Goal: Transaction & Acquisition: Book appointment/travel/reservation

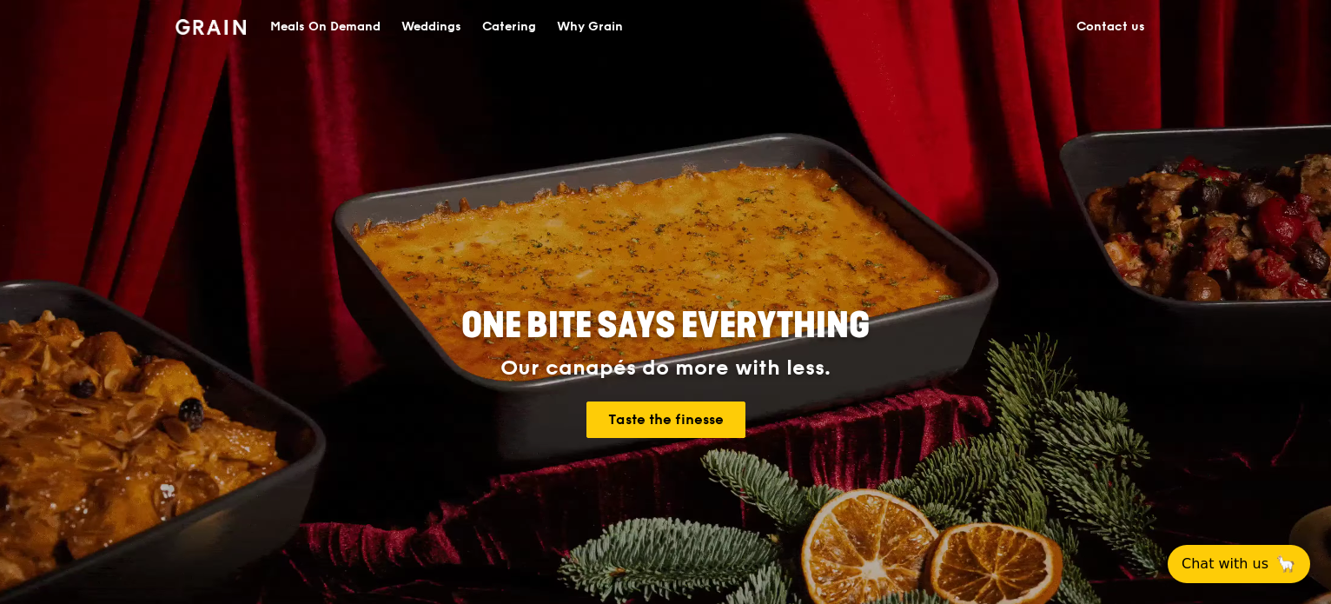
click at [327, 296] on div "ONE BITE SAYS EVERYTHING Our canapés do more with less. Taste the finesse" at bounding box center [665, 373] width 973 height 643
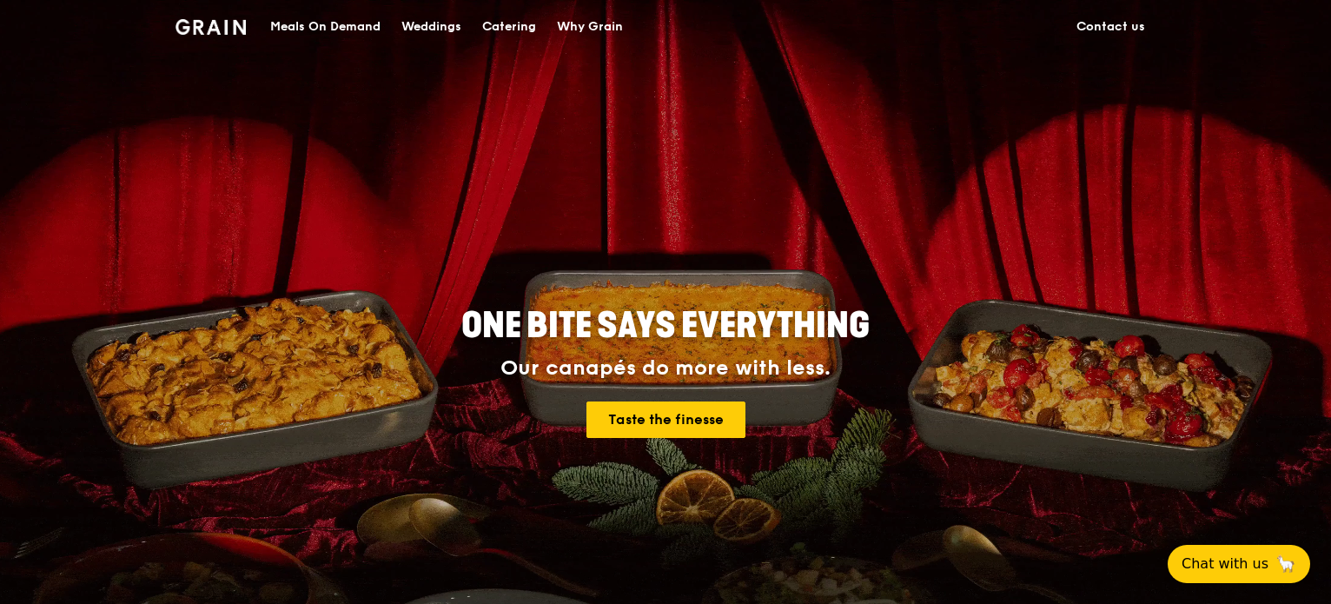
click at [327, 27] on div "Meals On Demand" at bounding box center [325, 27] width 110 height 52
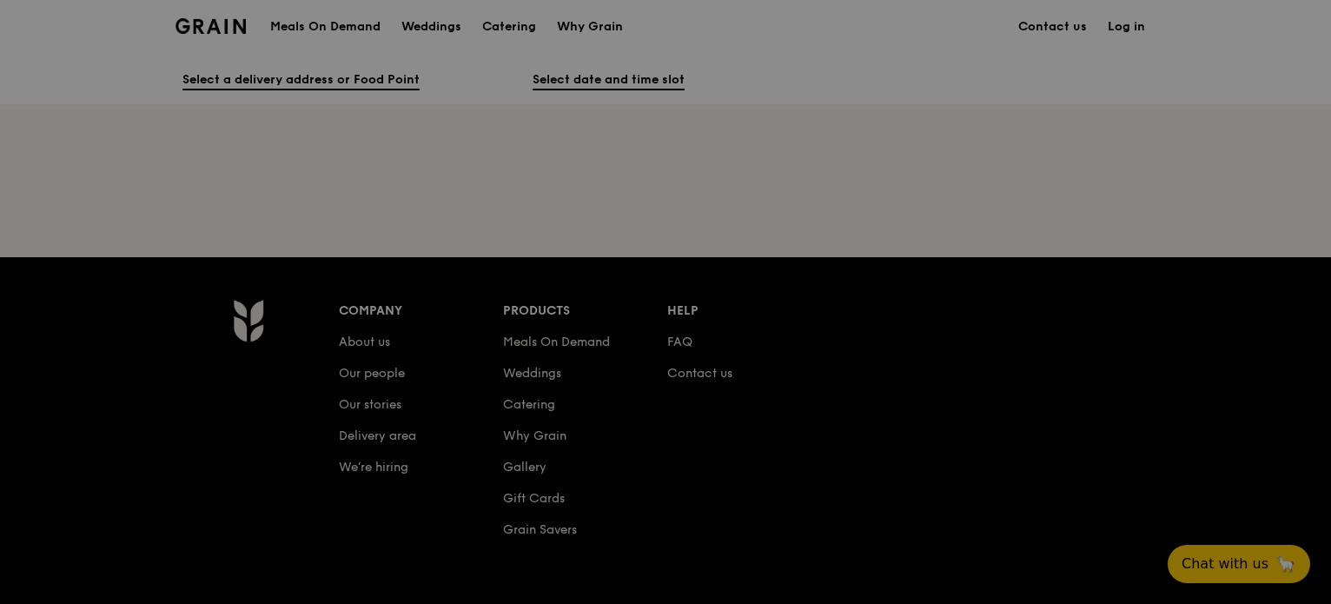
click at [525, 35] on div at bounding box center [665, 302] width 1331 height 604
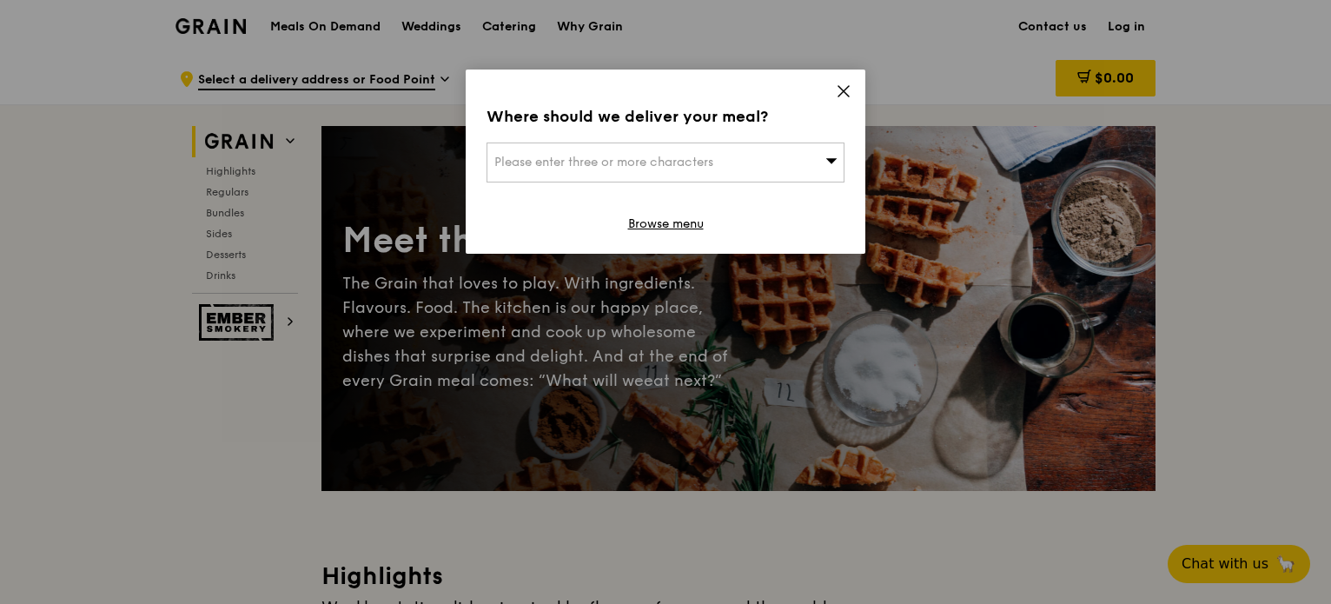
click at [697, 172] on div "Please enter three or more characters" at bounding box center [666, 163] width 358 height 40
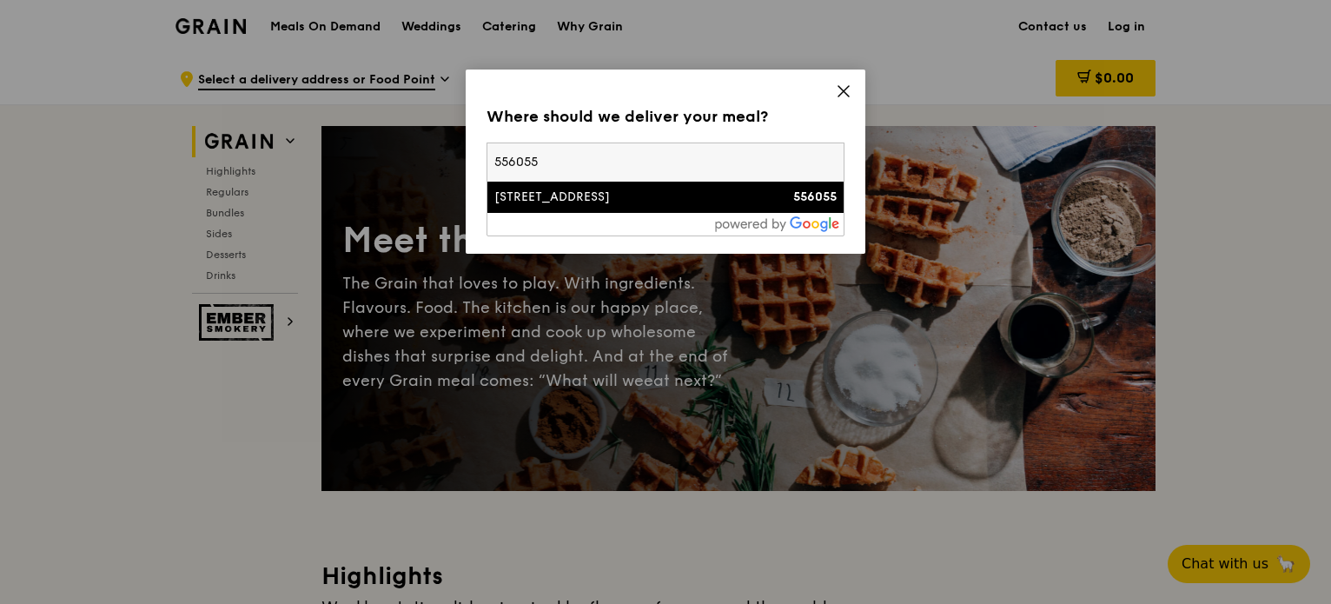
type input "556055"
click at [685, 209] on li "156 Serangoon Garden Way 556055" at bounding box center [666, 197] width 356 height 31
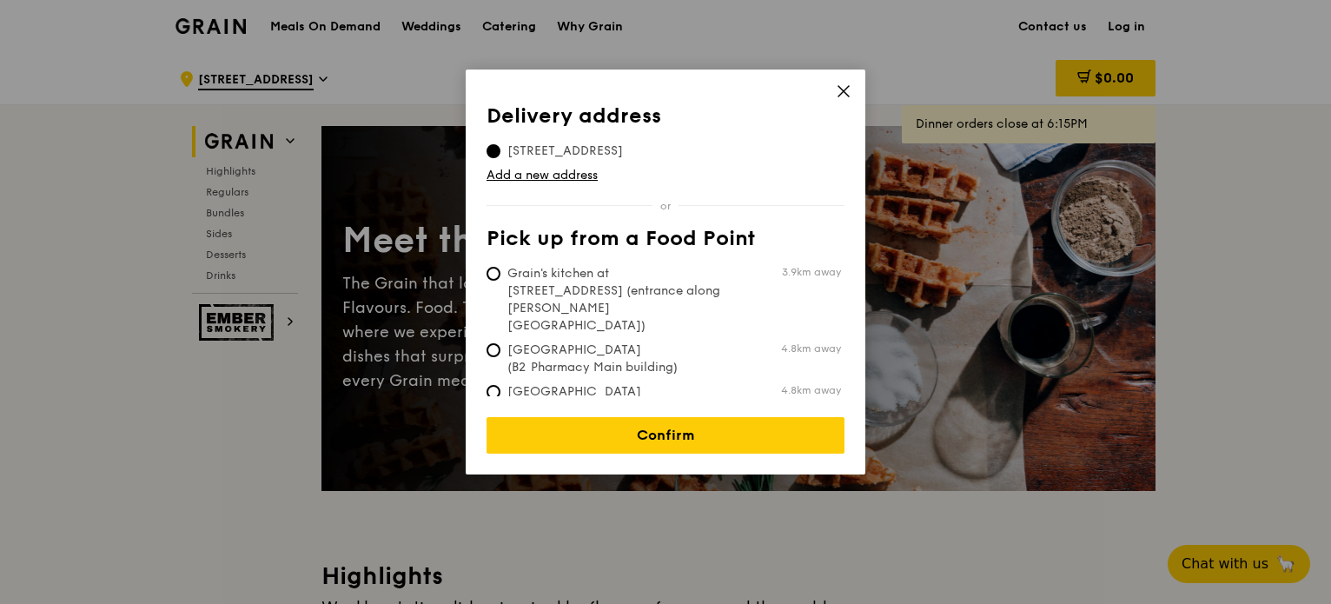
click at [847, 92] on icon at bounding box center [844, 91] width 16 height 16
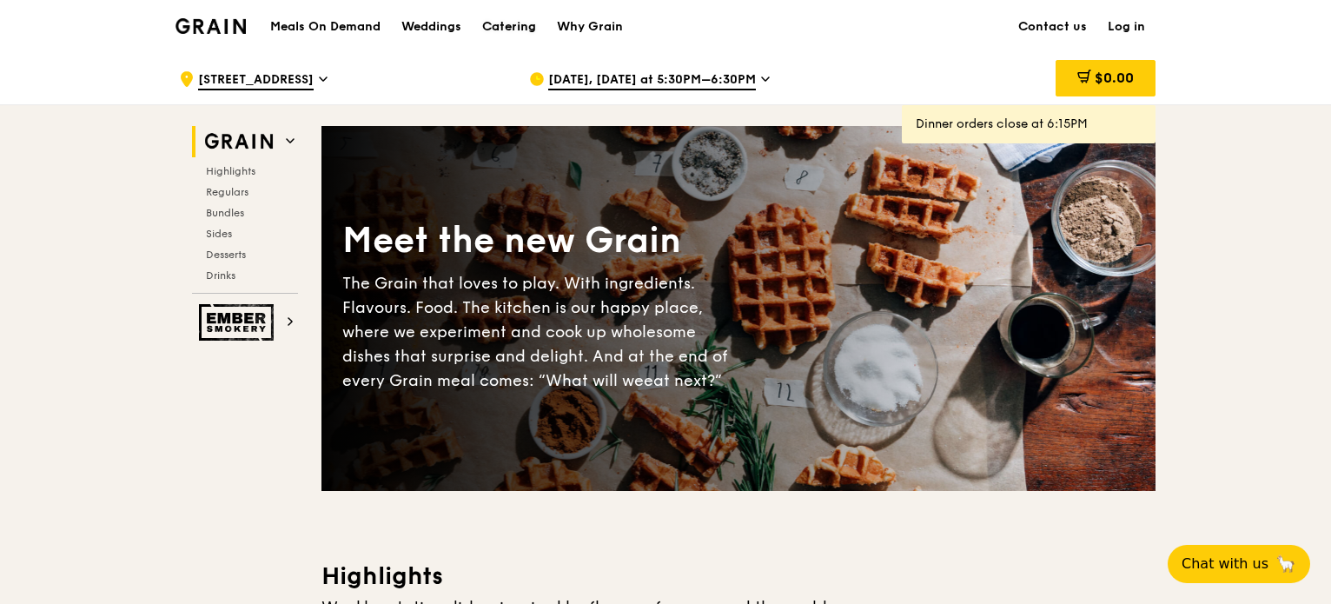
click at [510, 27] on div "Catering" at bounding box center [509, 27] width 54 height 52
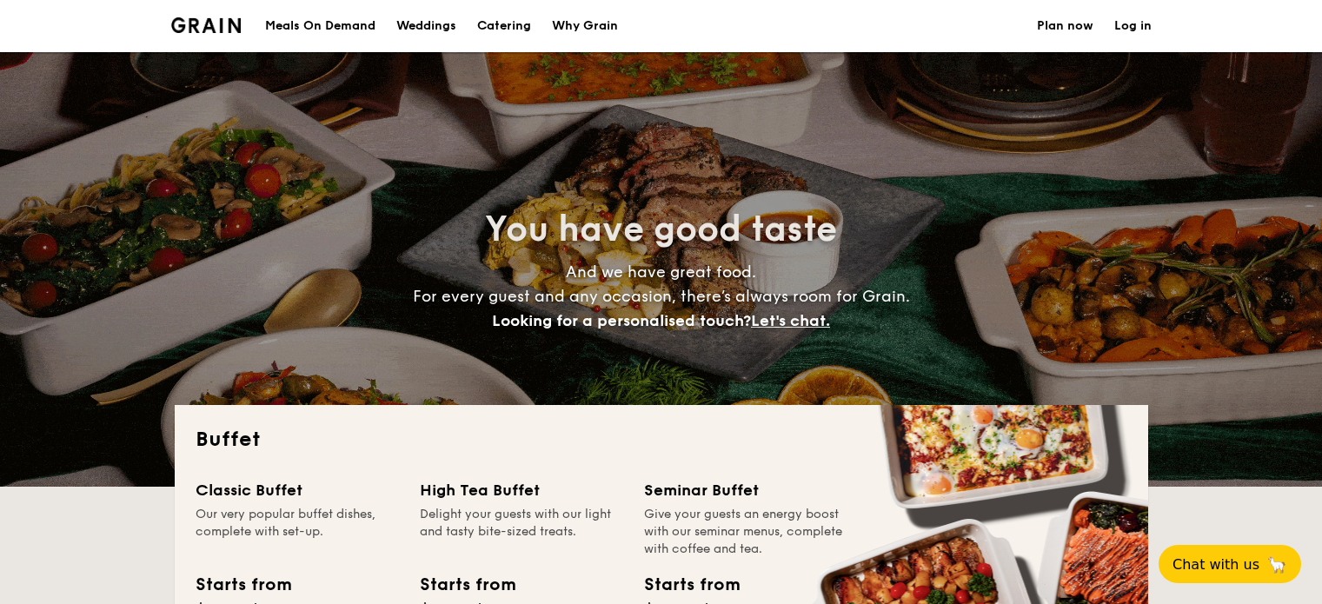
select select
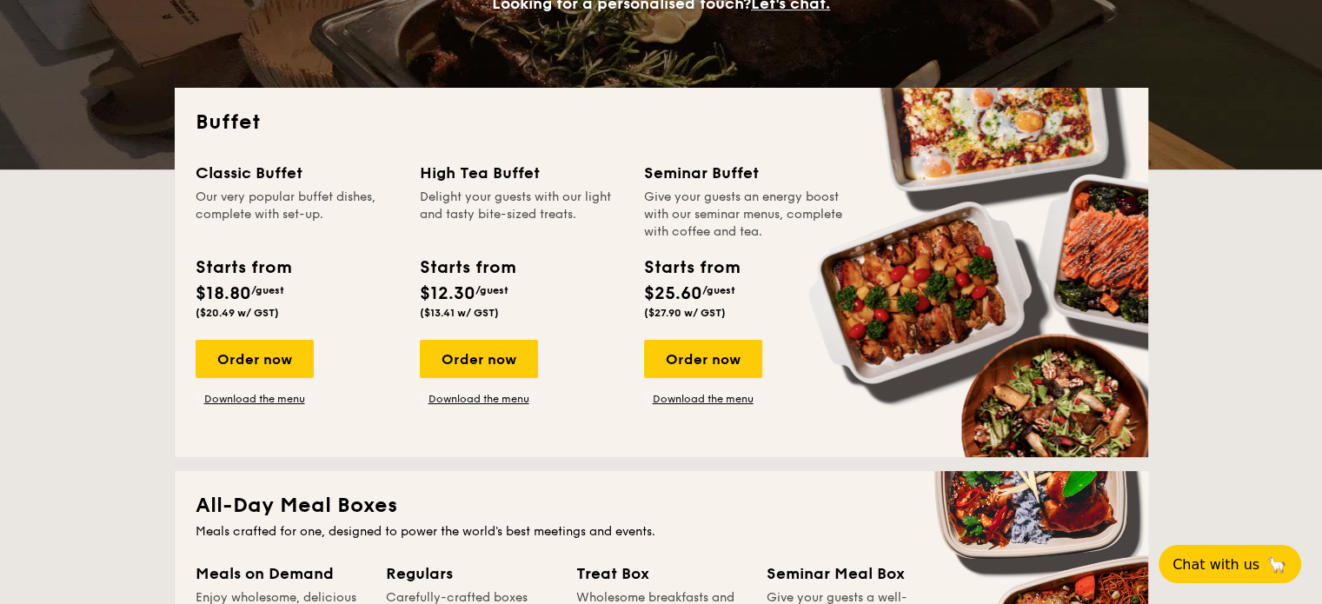
scroll to position [348, 0]
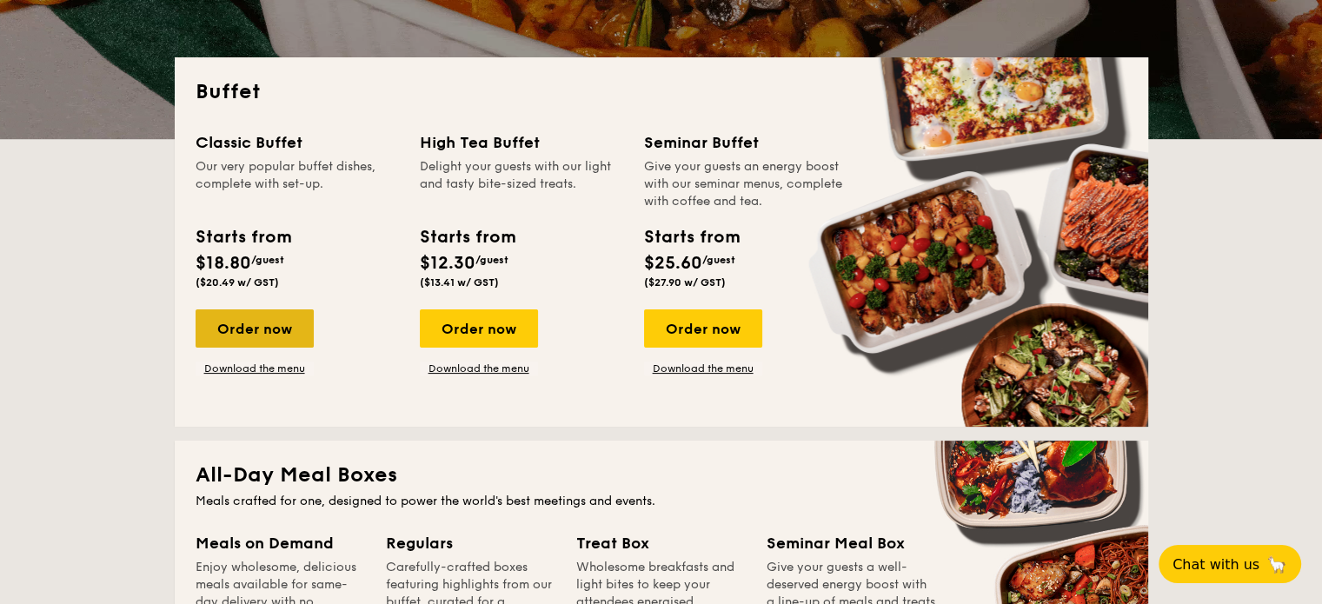
click at [270, 340] on div "Order now" at bounding box center [255, 328] width 118 height 38
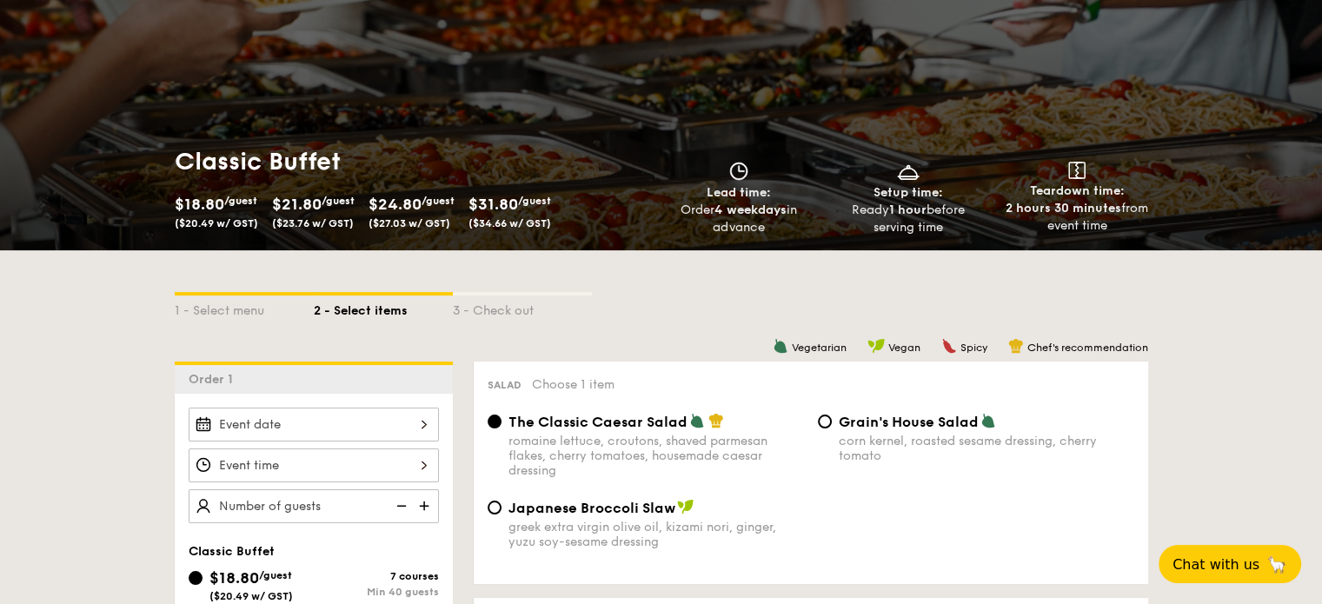
scroll to position [261, 0]
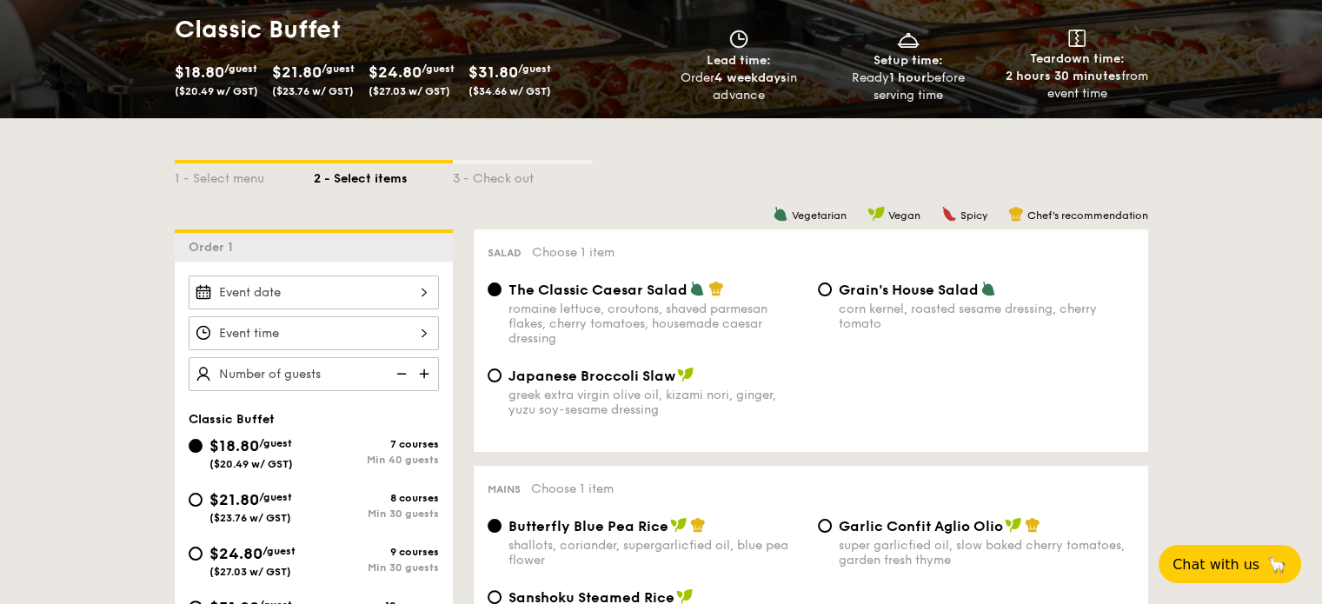
click at [396, 288] on div at bounding box center [314, 292] width 250 height 34
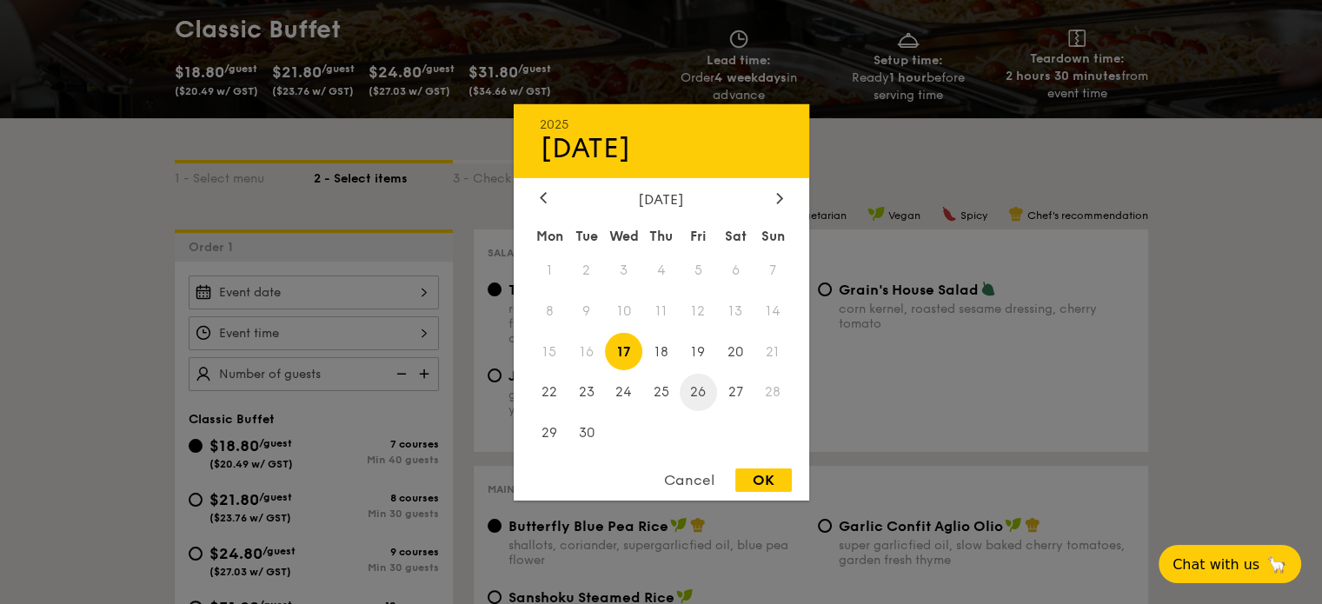
click at [703, 394] on span "26" at bounding box center [698, 392] width 37 height 37
click at [309, 326] on div at bounding box center [661, 302] width 1322 height 604
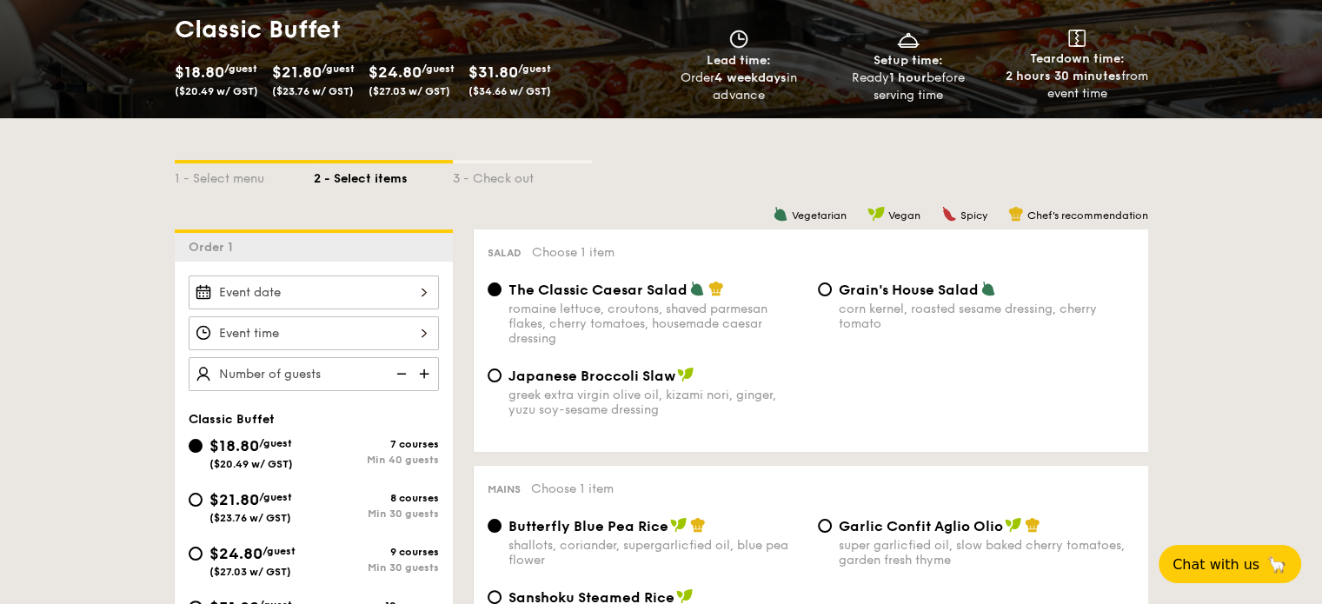
click at [365, 332] on div at bounding box center [314, 333] width 250 height 34
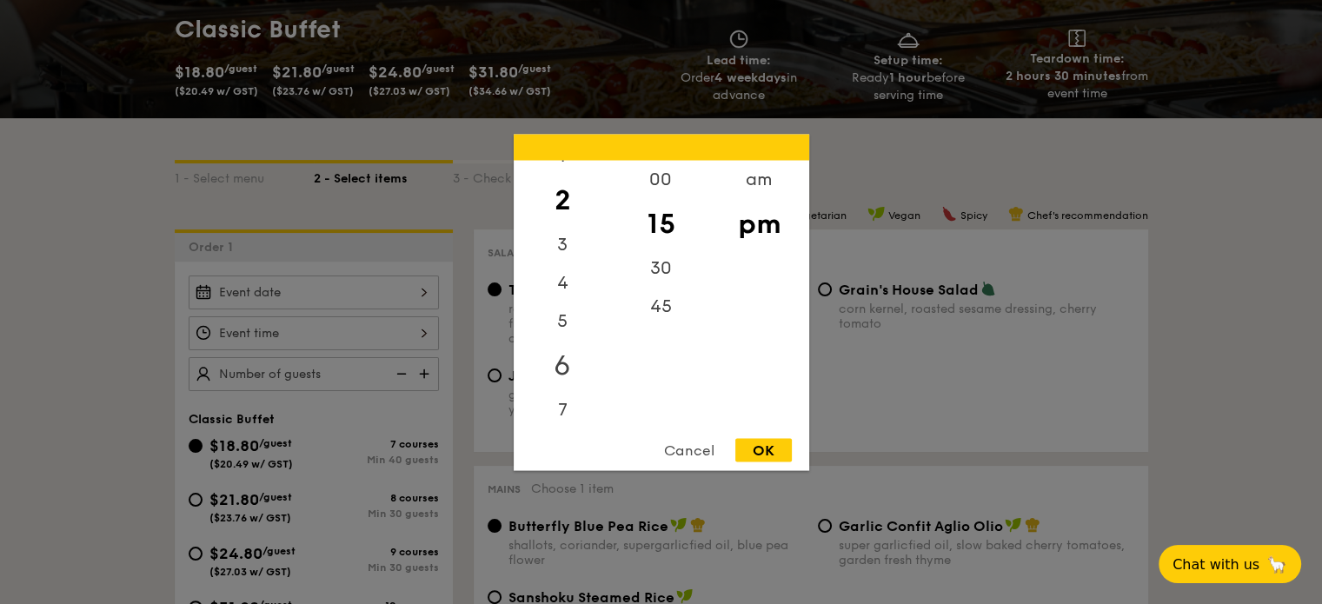
scroll to position [87, 0]
click at [567, 298] on div "5" at bounding box center [563, 301] width 98 height 50
click at [647, 269] on div "30" at bounding box center [661, 274] width 98 height 50
click at [662, 187] on div "00" at bounding box center [661, 185] width 98 height 50
click at [761, 441] on div "OK" at bounding box center [763, 449] width 56 height 23
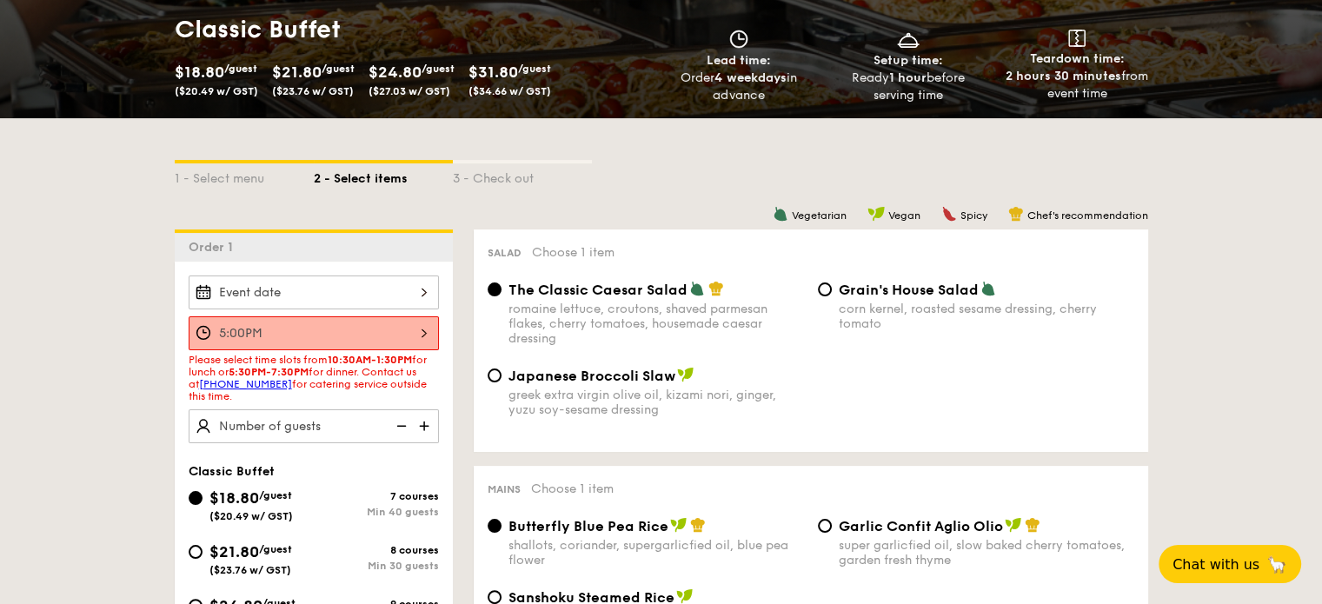
click at [320, 339] on div "5:00PM" at bounding box center [314, 333] width 250 height 34
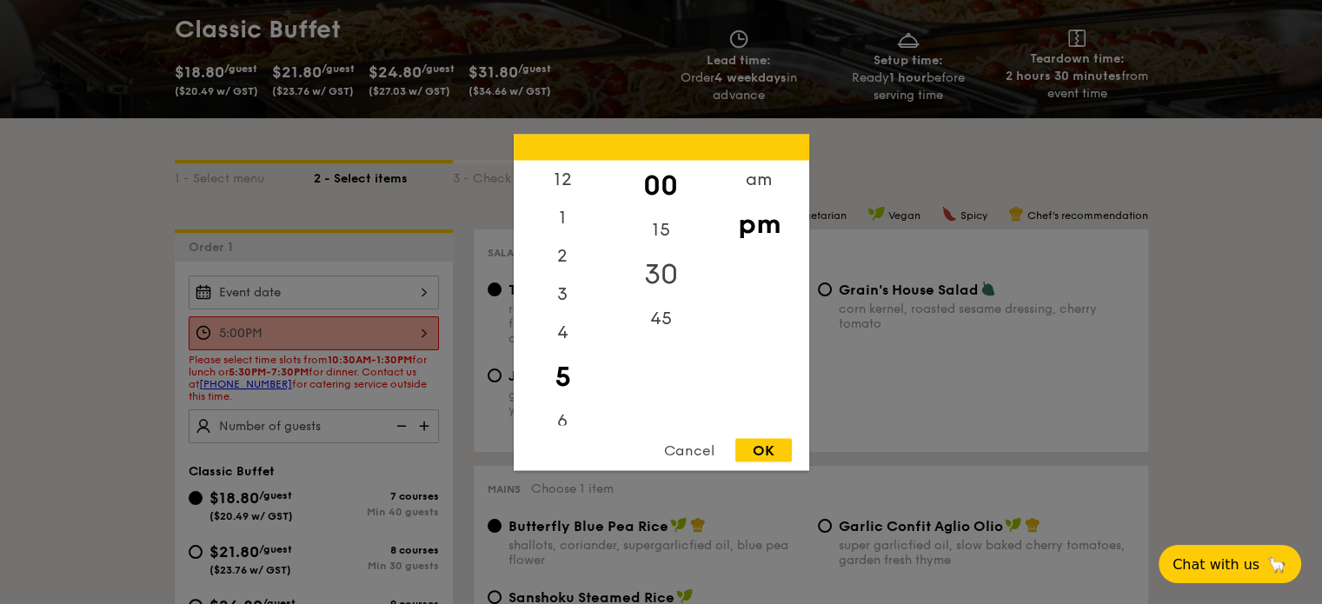
click at [660, 277] on div "30" at bounding box center [661, 274] width 98 height 50
click at [764, 448] on div "OK" at bounding box center [763, 449] width 56 height 23
type input "5:30PM"
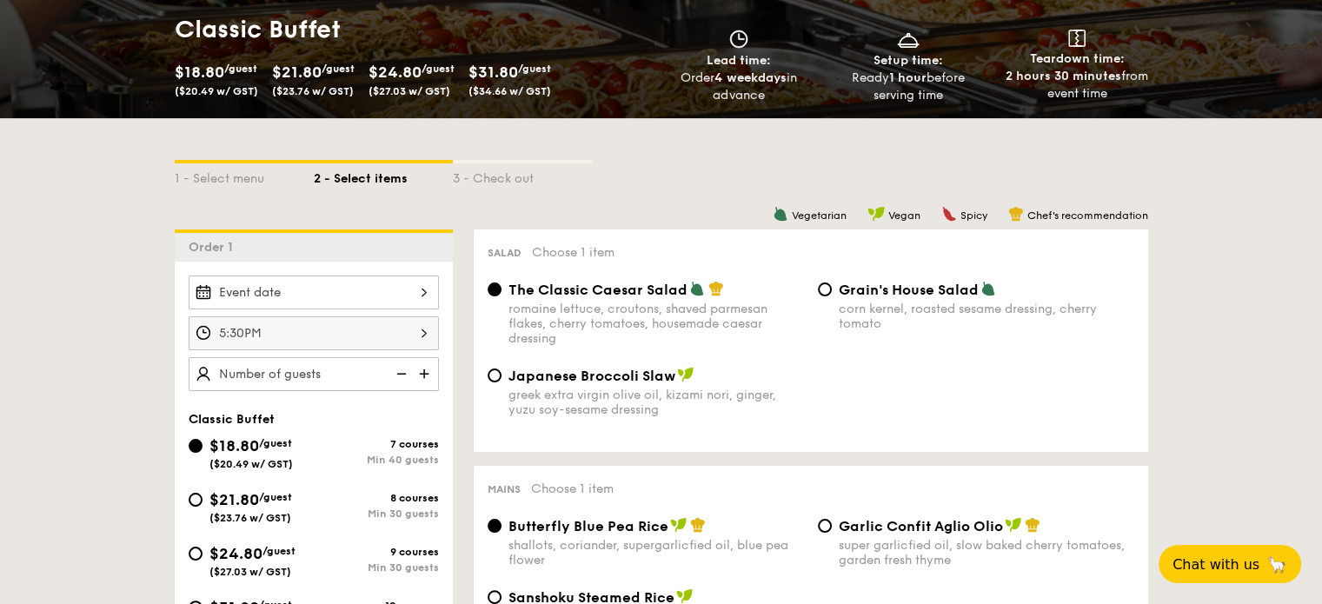
click at [419, 378] on img at bounding box center [426, 373] width 26 height 33
click at [420, 378] on img at bounding box center [426, 373] width 26 height 33
click at [421, 377] on img at bounding box center [426, 373] width 26 height 33
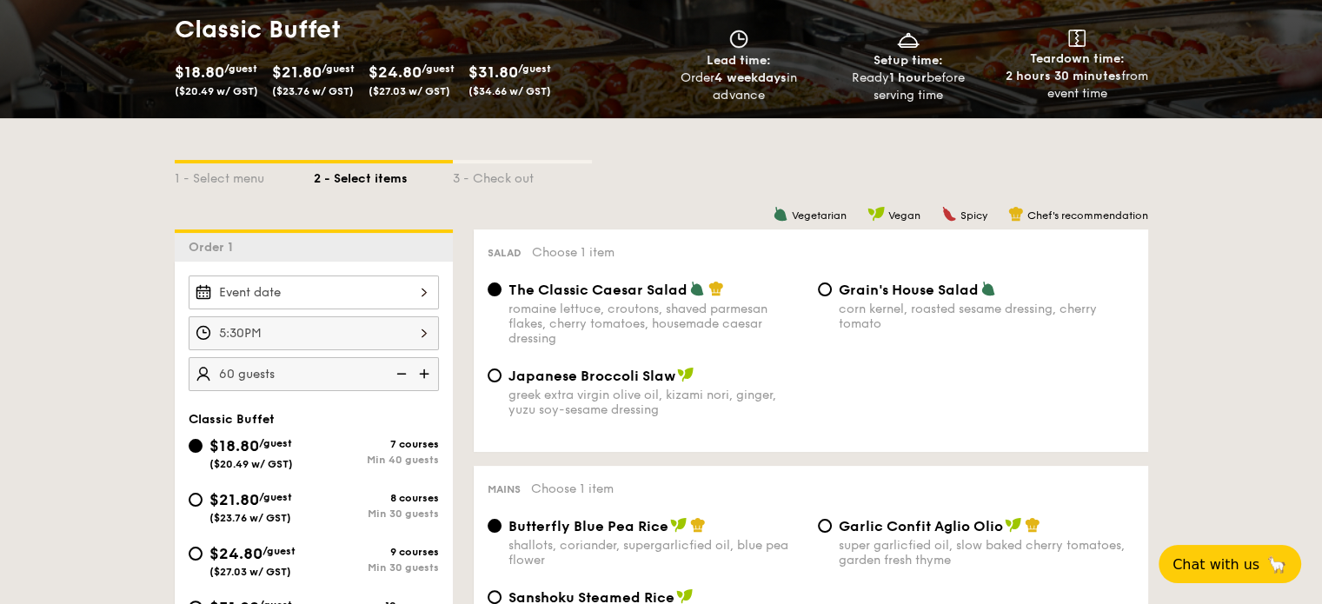
click at [411, 377] on img at bounding box center [400, 373] width 26 height 33
click at [410, 377] on img at bounding box center [400, 373] width 26 height 33
click at [406, 376] on img at bounding box center [400, 373] width 26 height 33
type input "40 guests"
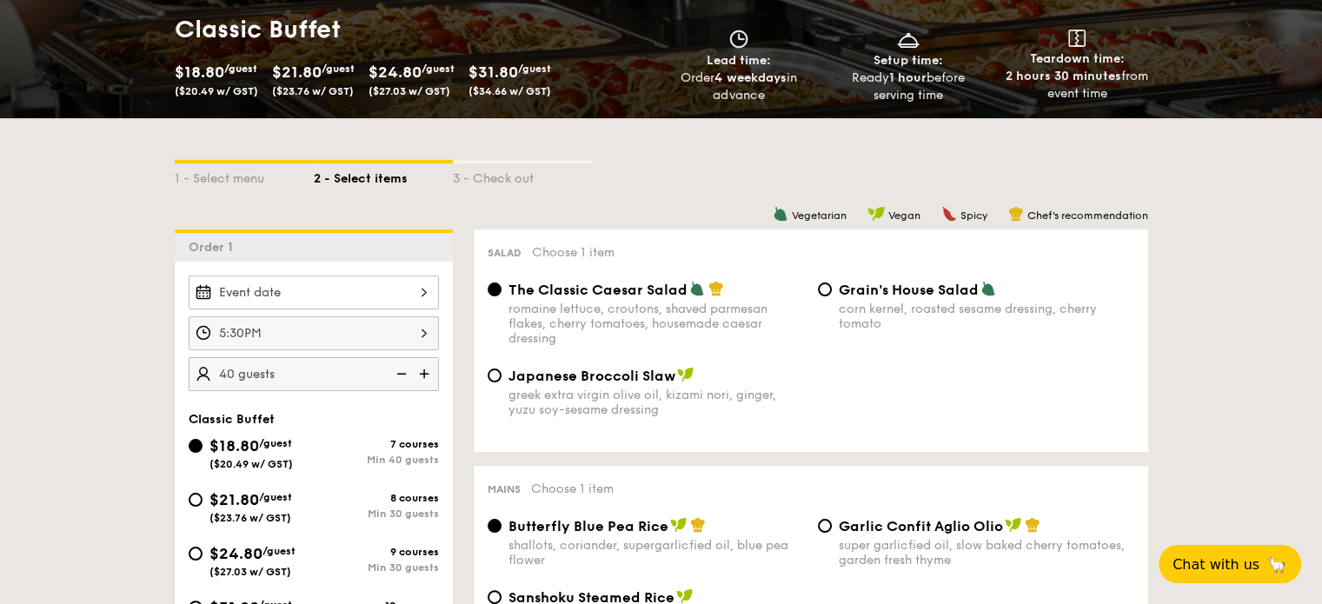
click at [406, 376] on img at bounding box center [400, 373] width 26 height 33
click at [403, 376] on img at bounding box center [400, 373] width 26 height 33
click at [401, 375] on img at bounding box center [400, 373] width 26 height 33
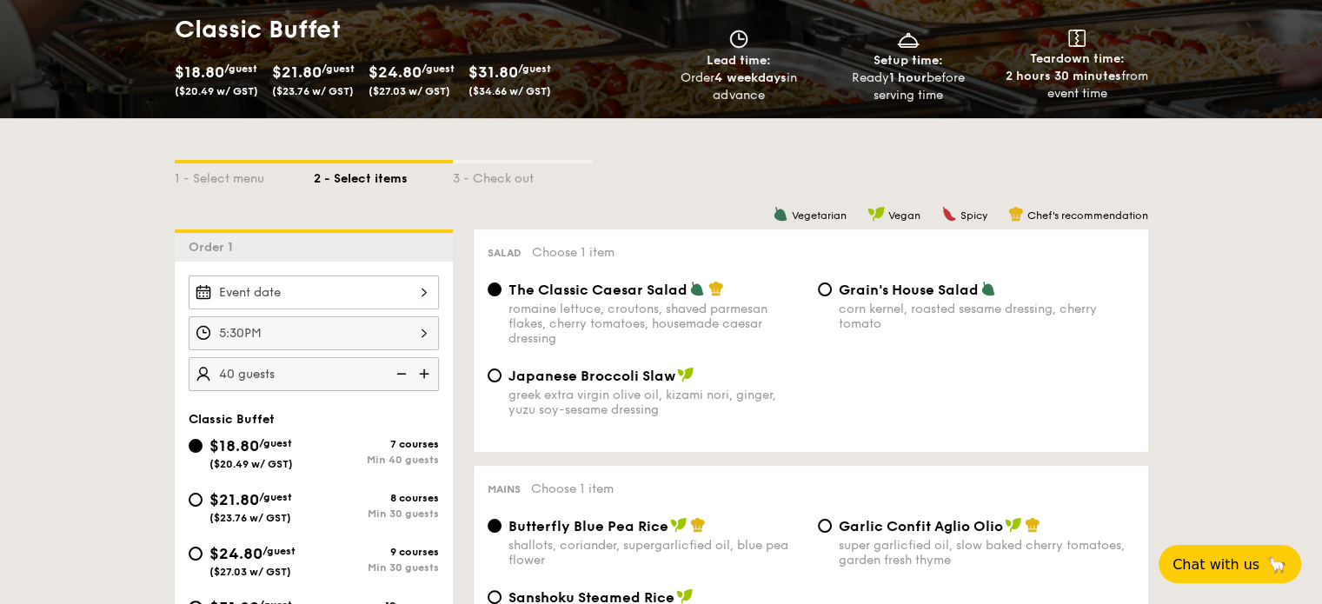
click at [397, 374] on img at bounding box center [400, 373] width 26 height 33
drag, startPoint x: 397, startPoint y: 374, endPoint x: 264, endPoint y: 478, distance: 169.0
click at [396, 374] on img at bounding box center [400, 373] width 26 height 33
drag, startPoint x: 198, startPoint y: 505, endPoint x: 398, endPoint y: 409, distance: 221.6
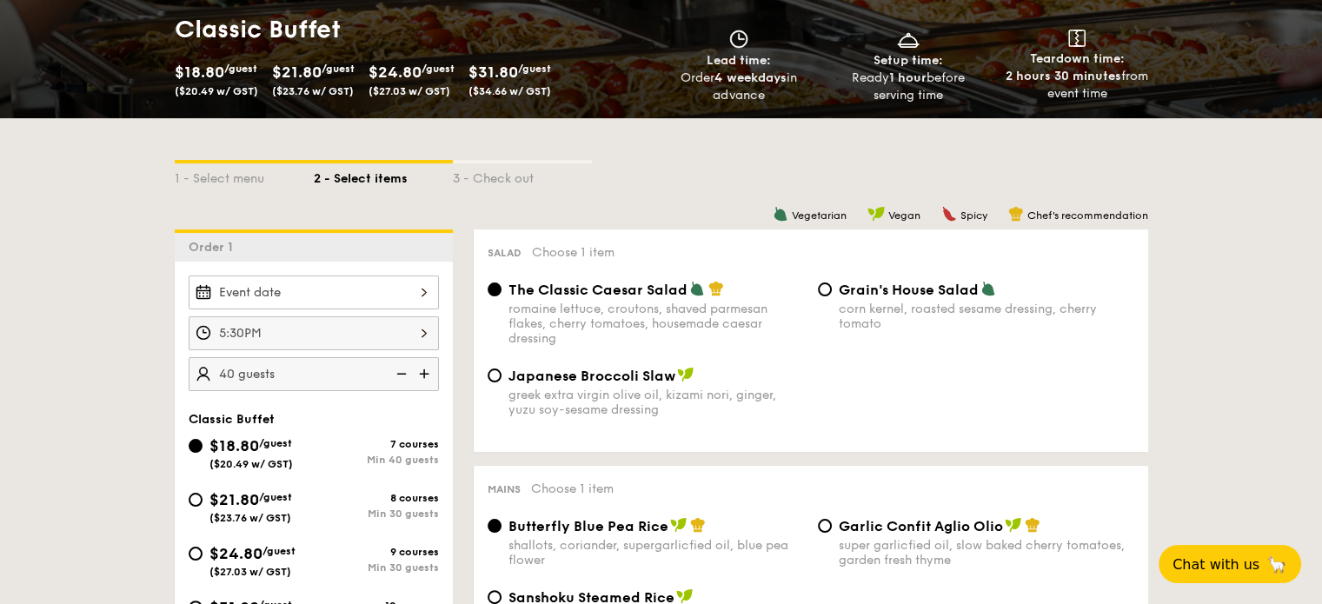
click at [198, 504] on div "$21.80 /guest ($23.76 w/ GST)" at bounding box center [251, 506] width 125 height 37
click at [198, 504] on input "$21.80 /guest ($23.76 w/ GST) 8 courses Min 30 guests" at bounding box center [196, 500] width 14 height 14
radio input "true"
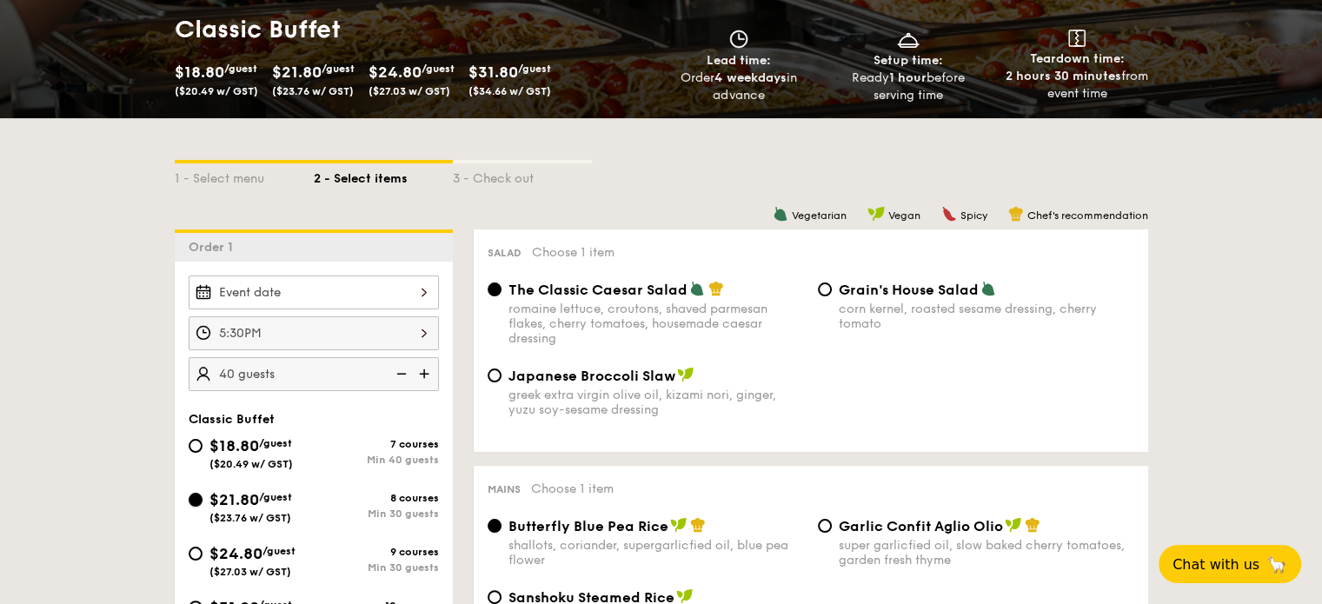
radio input "true"
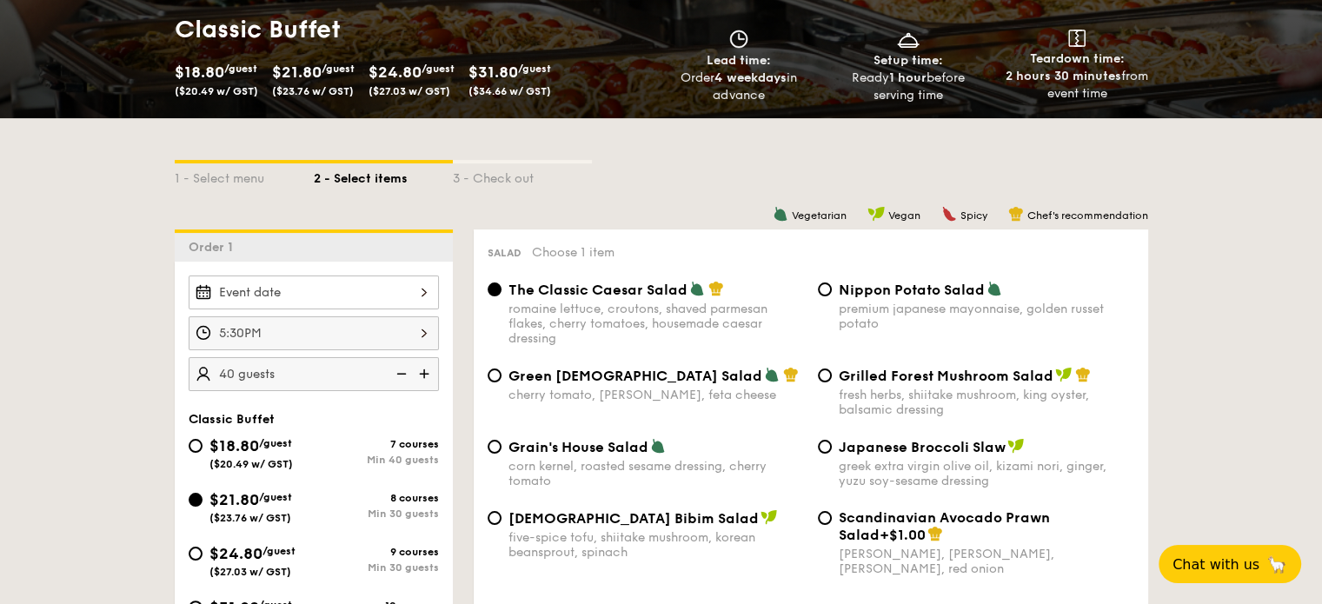
click at [402, 371] on img at bounding box center [400, 373] width 26 height 33
type input "30 guests"
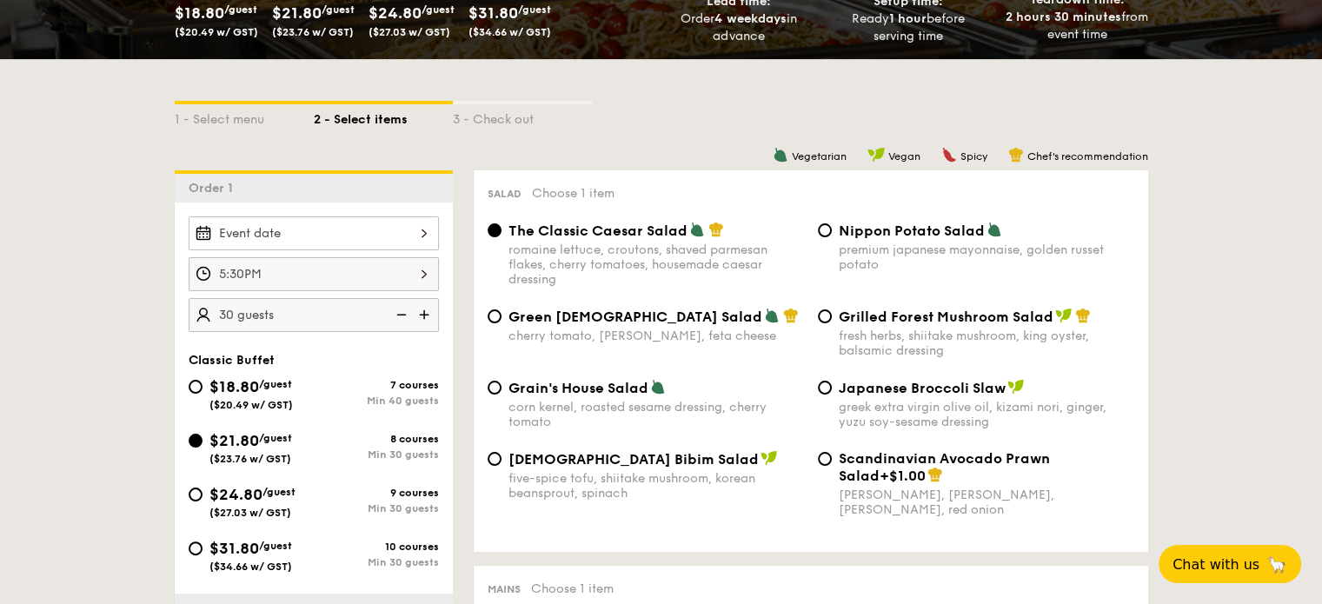
scroll to position [348, 0]
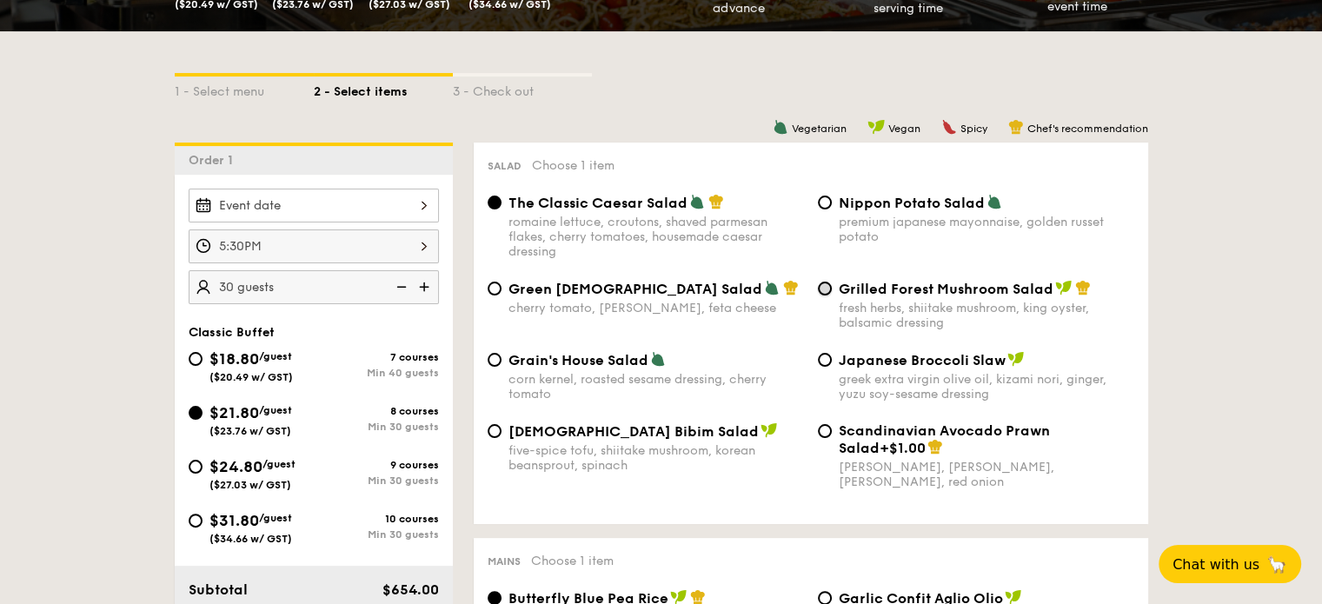
click at [823, 291] on input "Grilled Forest Mushroom Salad fresh herbs, shiitake mushroom, king oyster, bals…" at bounding box center [825, 289] width 14 height 14
radio input "true"
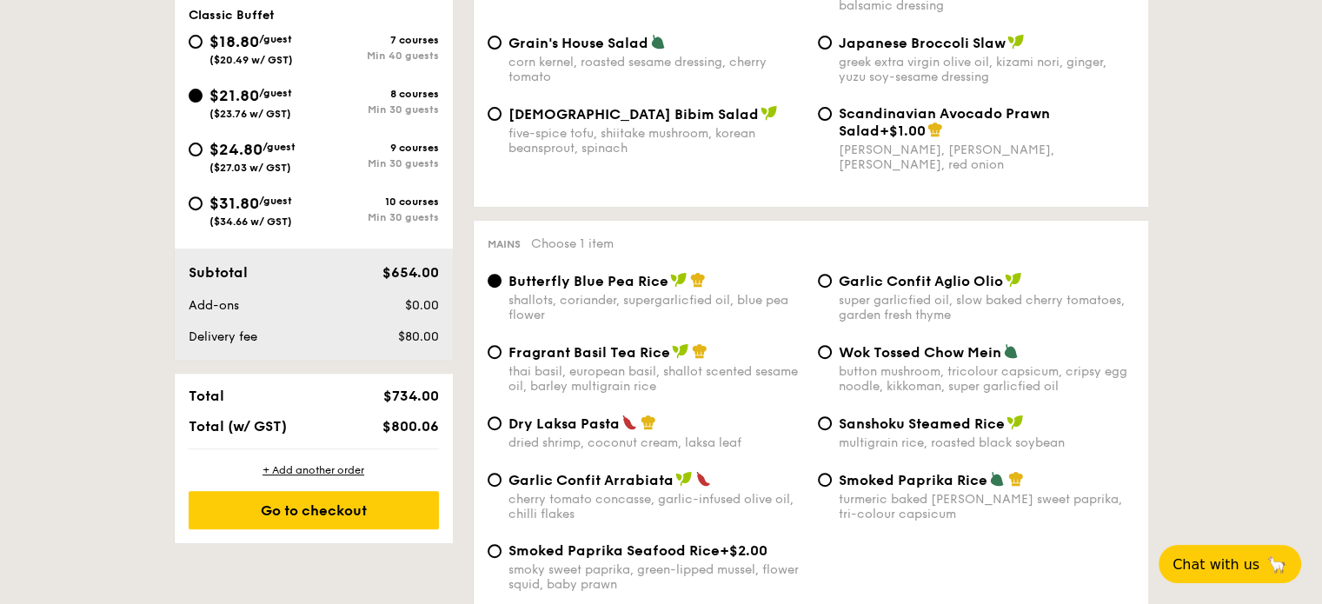
scroll to position [695, 0]
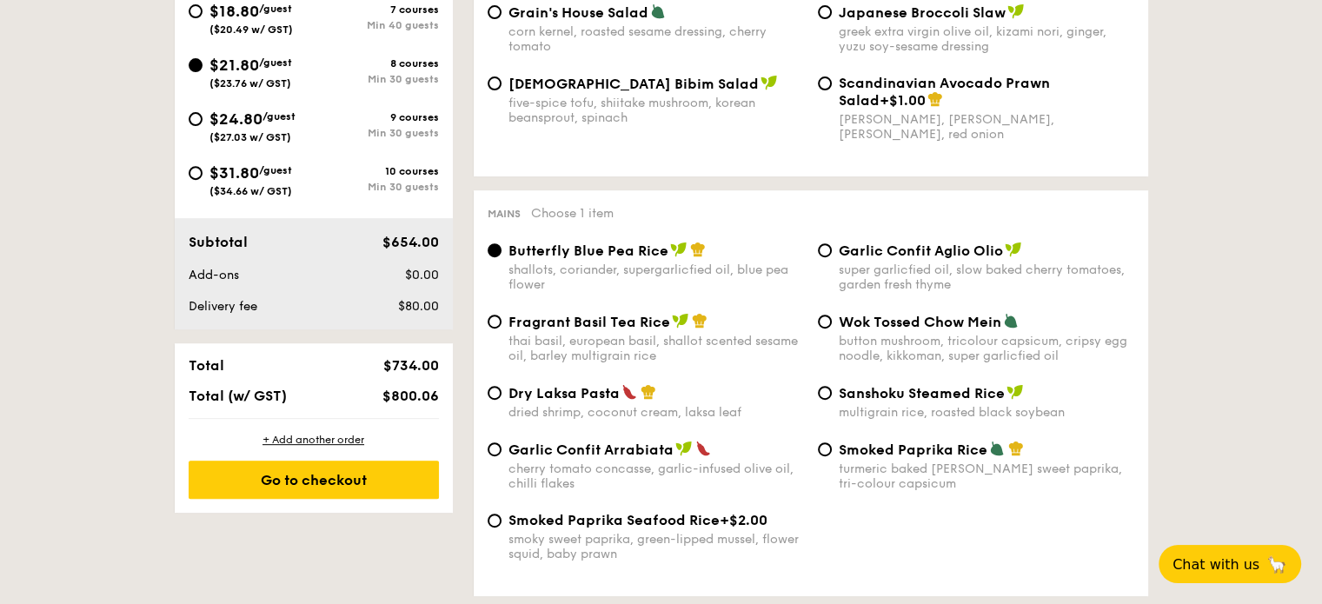
click at [819, 262] on div "Garlic Confit Aglio Olio super garlicfied oil, slow baked cherry tomatoes, gard…" at bounding box center [976, 267] width 330 height 50
click at [828, 256] on input "Garlic Confit Aglio Olio super garlicfied oil, slow baked cherry tomatoes, gard…" at bounding box center [825, 250] width 14 height 14
radio input "true"
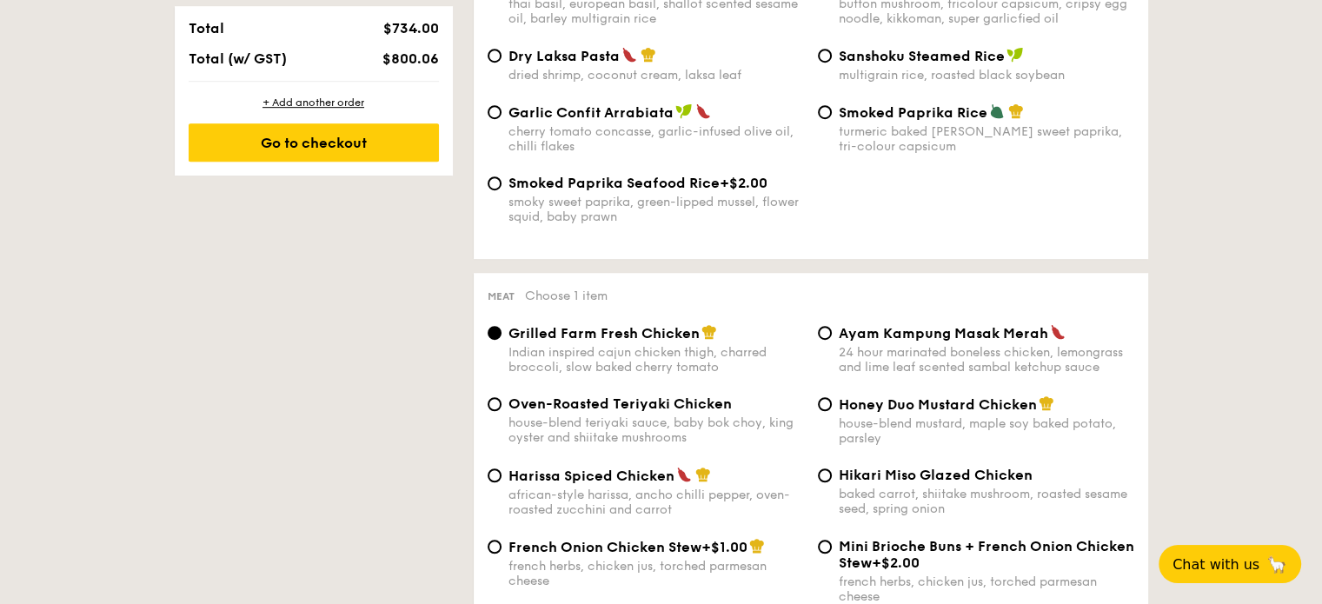
scroll to position [1130, 0]
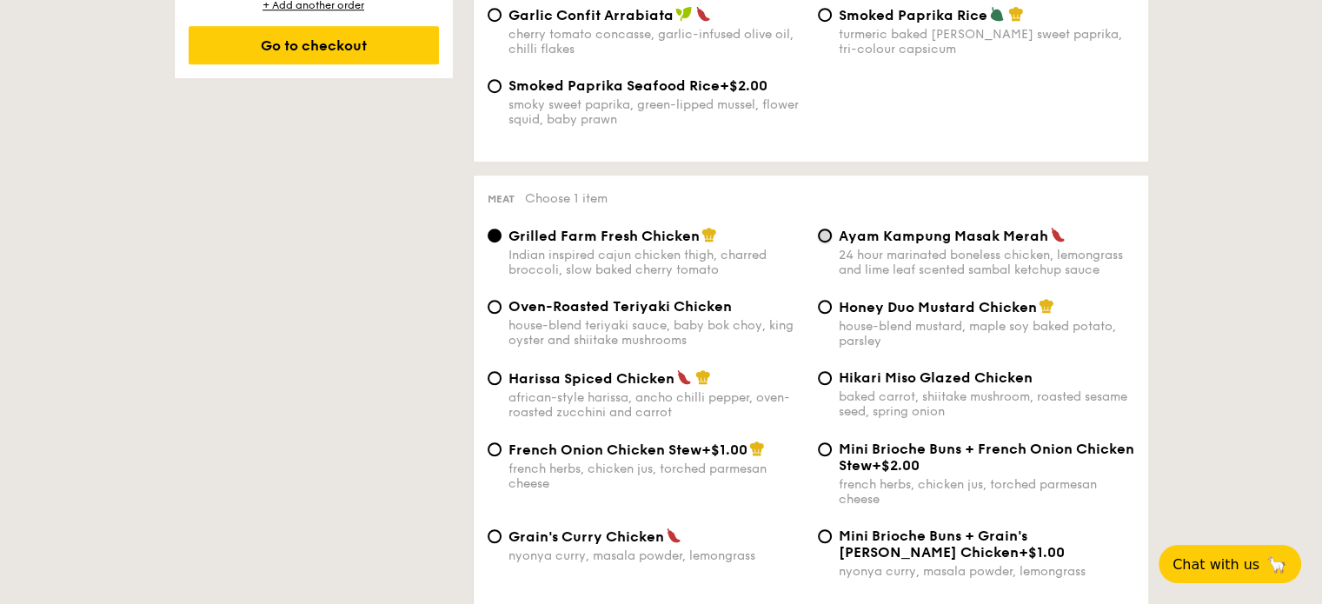
click at [827, 242] on input "Ayam Kampung Masak Merah 24 hour marinated boneless chicken, lemongrass and lim…" at bounding box center [825, 236] width 14 height 14
radio input "true"
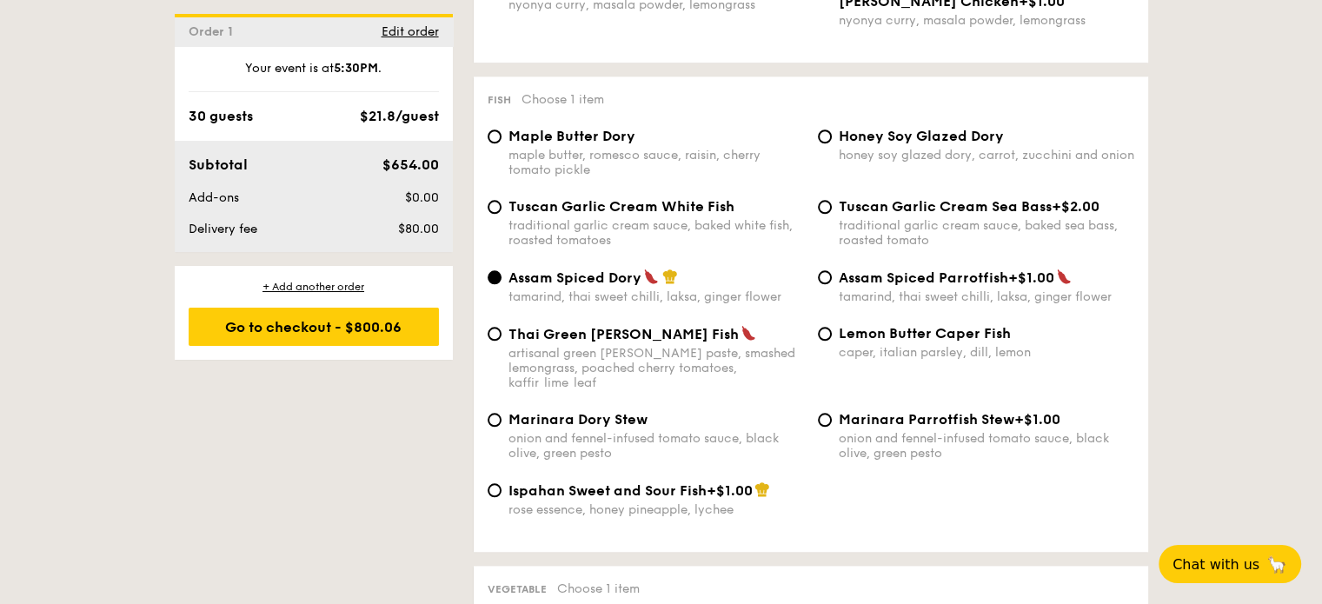
scroll to position [1651, 0]
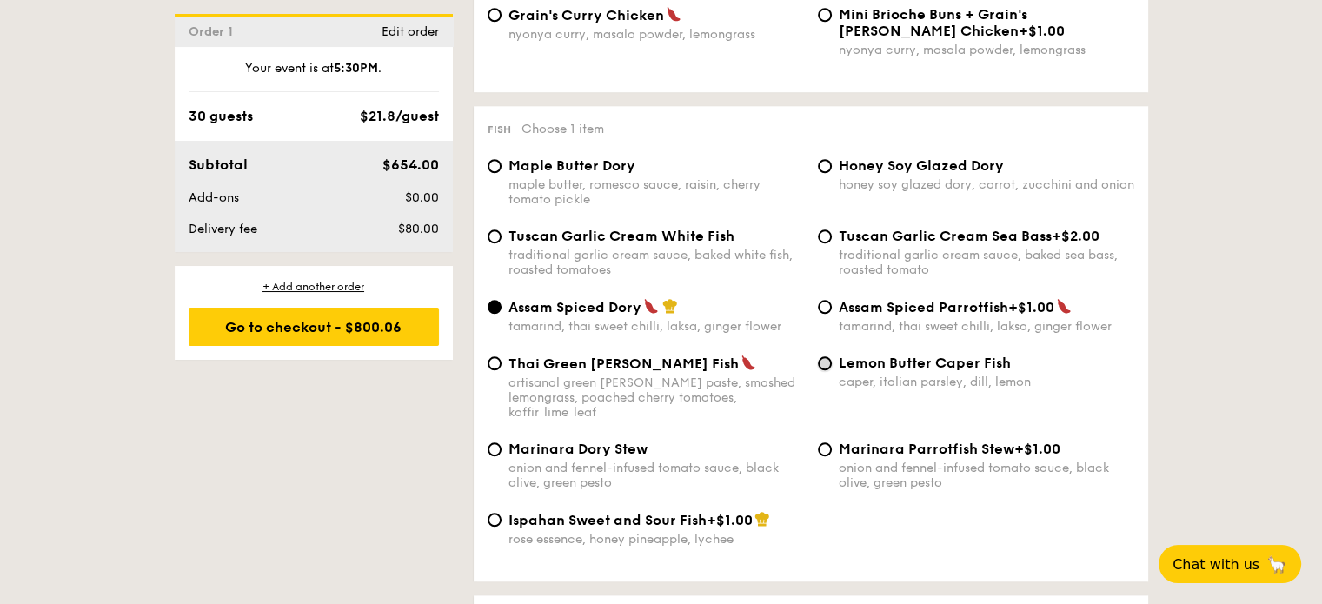
click at [826, 370] on input "Lemon Butter Caper Fish caper, italian parsley, dill, lemon" at bounding box center [825, 363] width 14 height 14
radio input "true"
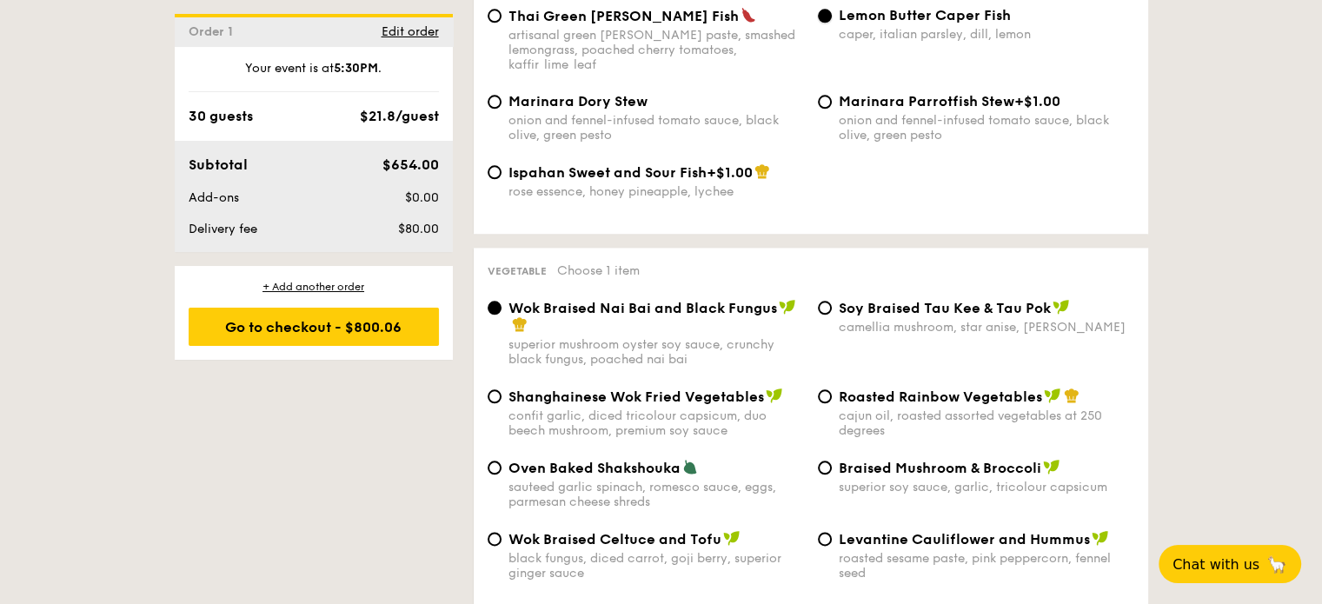
scroll to position [2086, 0]
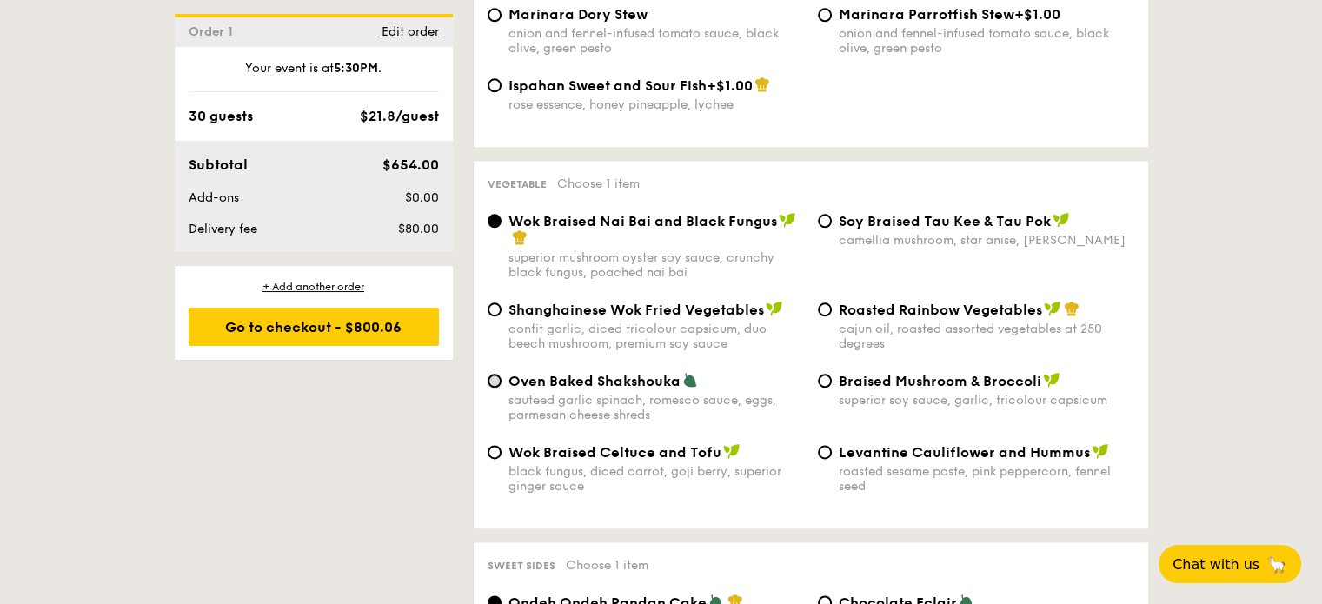
click at [497, 388] on input "Oven Baked Shakshouka sauteed garlic spinach, romesco sauce, eggs, parmesan che…" at bounding box center [495, 381] width 14 height 14
radio input "true"
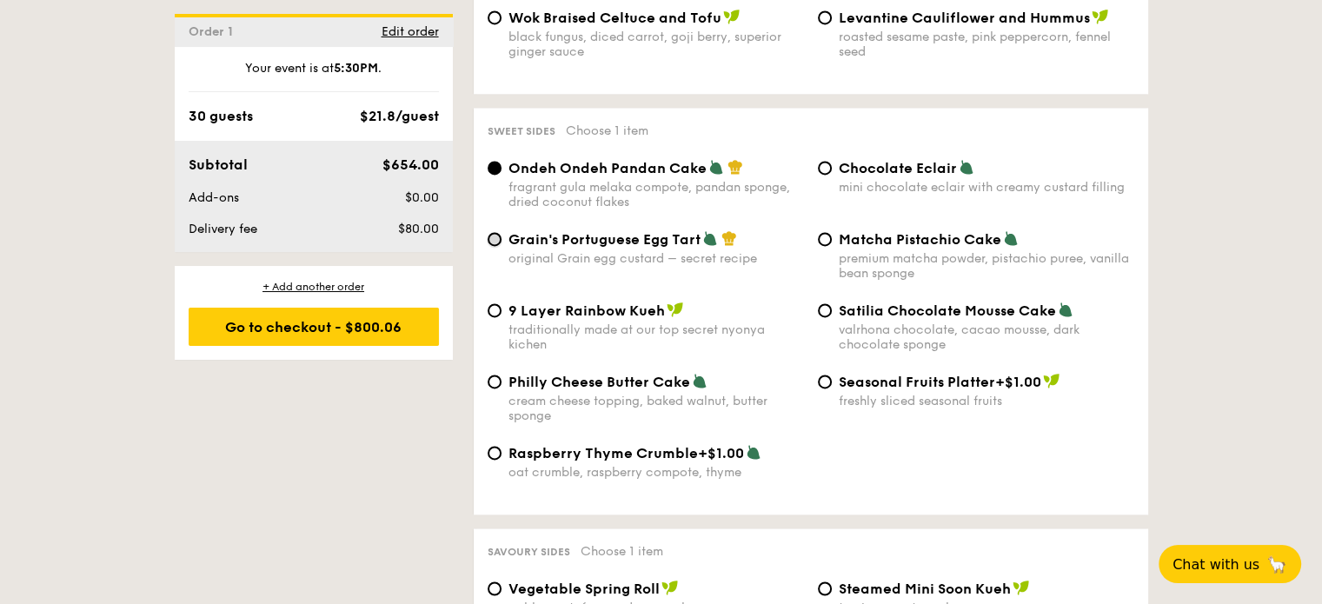
click at [497, 246] on input "Grain's Portuguese Egg Tart original Grain egg custard – secret recipe" at bounding box center [495, 239] width 14 height 14
radio input "true"
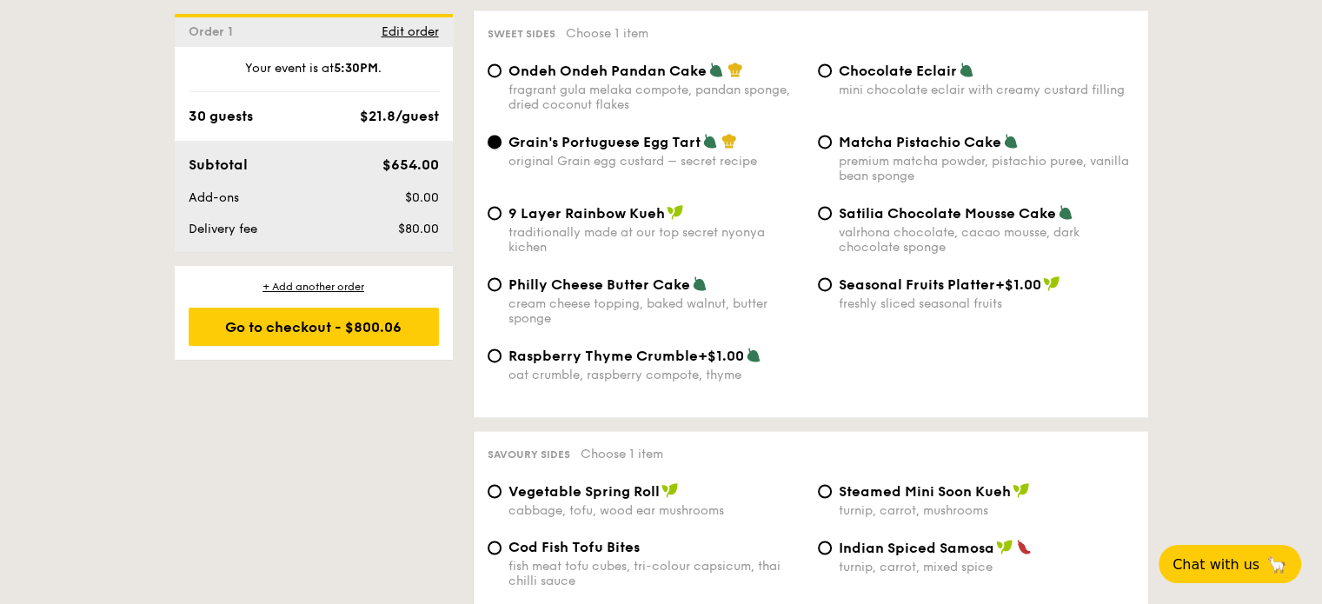
scroll to position [2868, 0]
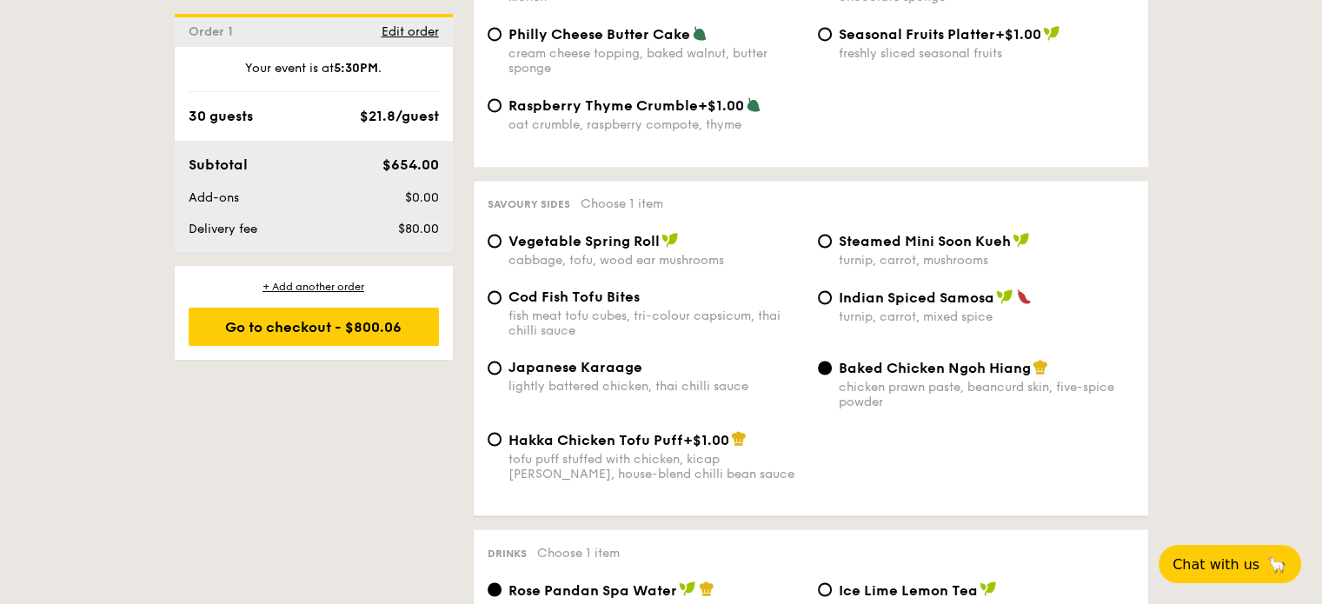
click at [497, 265] on div "Vegetable Spring Roll cabbage, tofu, wood ear mushrooms" at bounding box center [646, 250] width 330 height 36
click at [494, 248] on input "Vegetable Spring Roll cabbage, tofu, wood ear mushrooms" at bounding box center [495, 241] width 14 height 14
radio input "true"
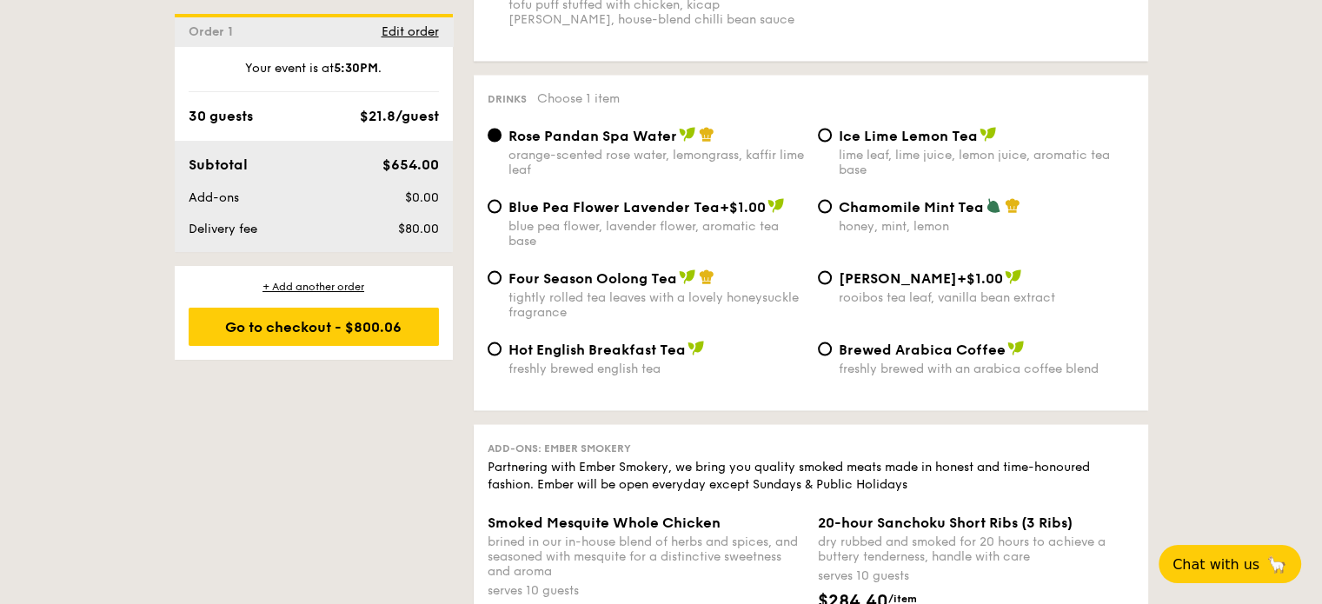
scroll to position [3302, 0]
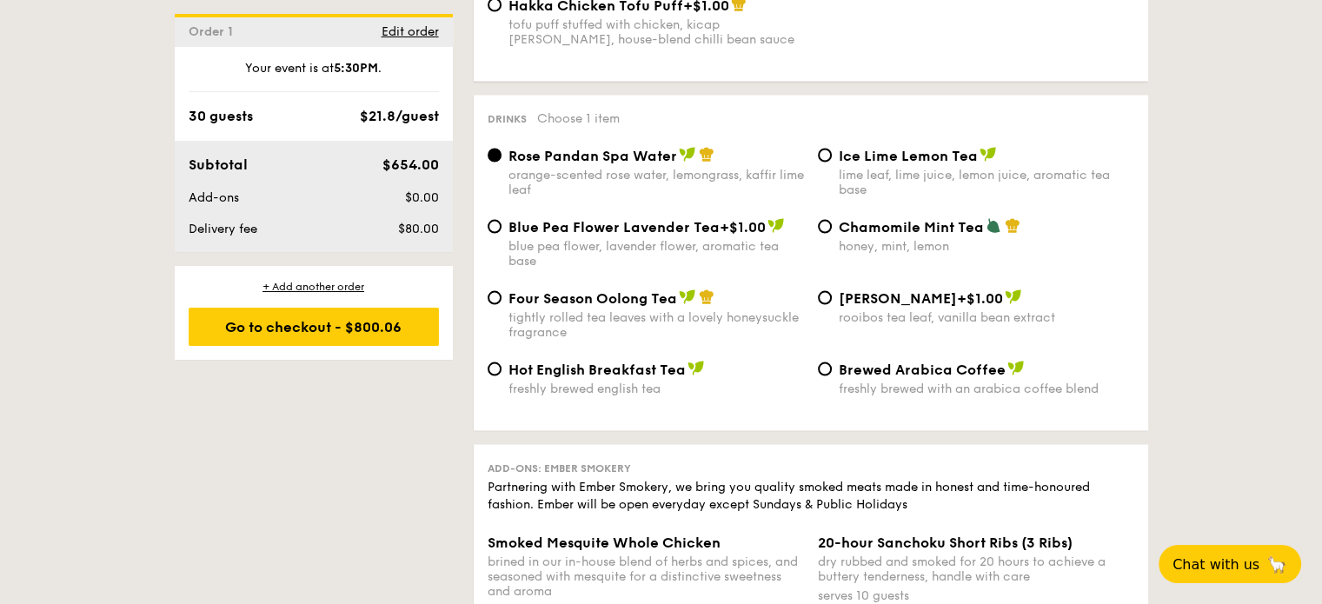
click at [813, 322] on div "Vanilla Rooibos +$1.00 rooibos tea leaf, vanilla bean extract" at bounding box center [976, 307] width 330 height 36
click at [826, 304] on input "Vanilla Rooibos +$1.00 rooibos tea leaf, vanilla bean extract" at bounding box center [825, 297] width 14 height 14
radio input "true"
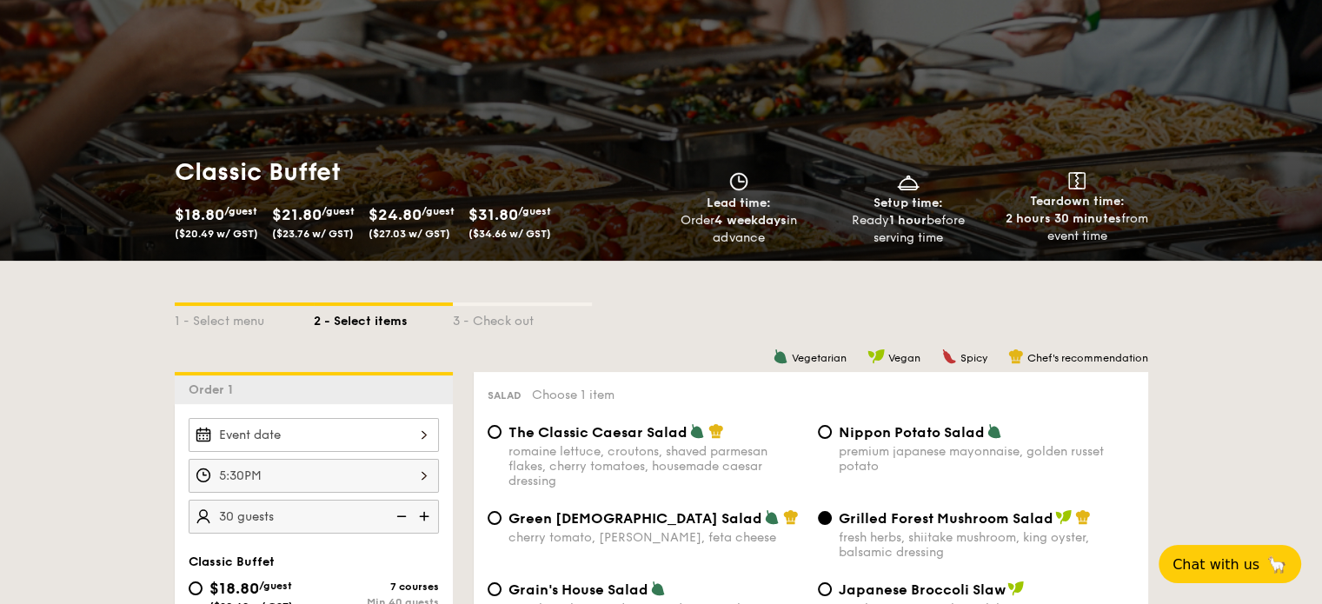
scroll to position [0, 0]
